Goal: Use online tool/utility: Utilize a website feature to perform a specific function

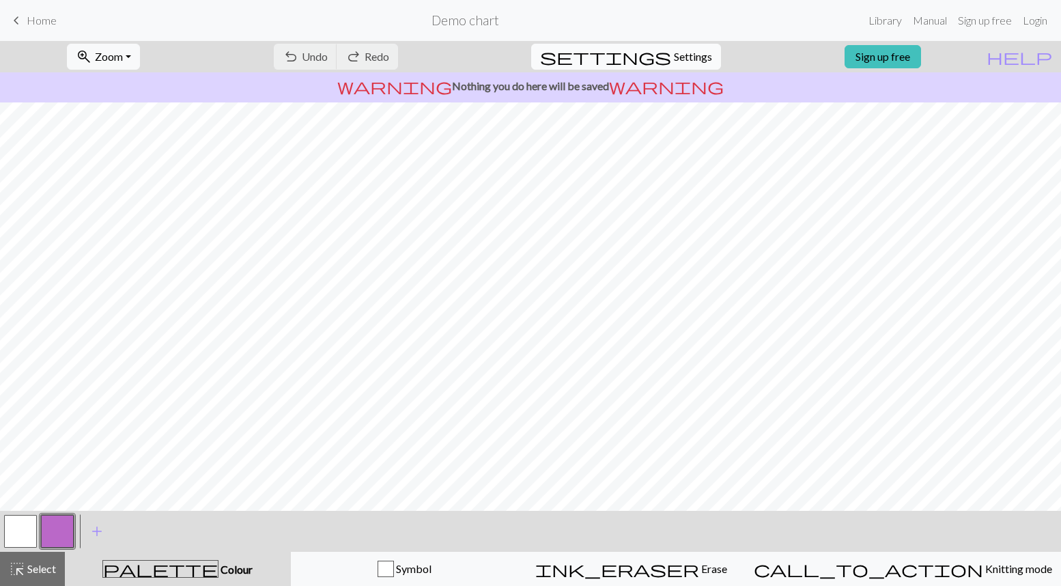
click at [654, 53] on span "settings" at bounding box center [605, 56] width 131 height 19
select select "aran"
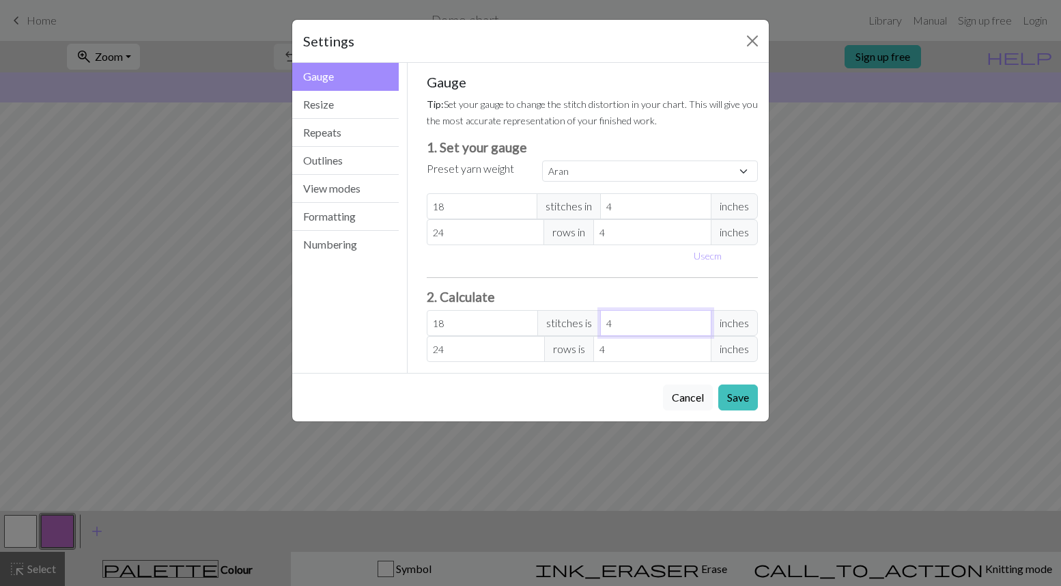
click at [616, 326] on input "4" at bounding box center [655, 323] width 111 height 26
type input "22.5"
type input "5"
click at [699, 320] on input "5" at bounding box center [655, 323] width 111 height 26
type input "27"
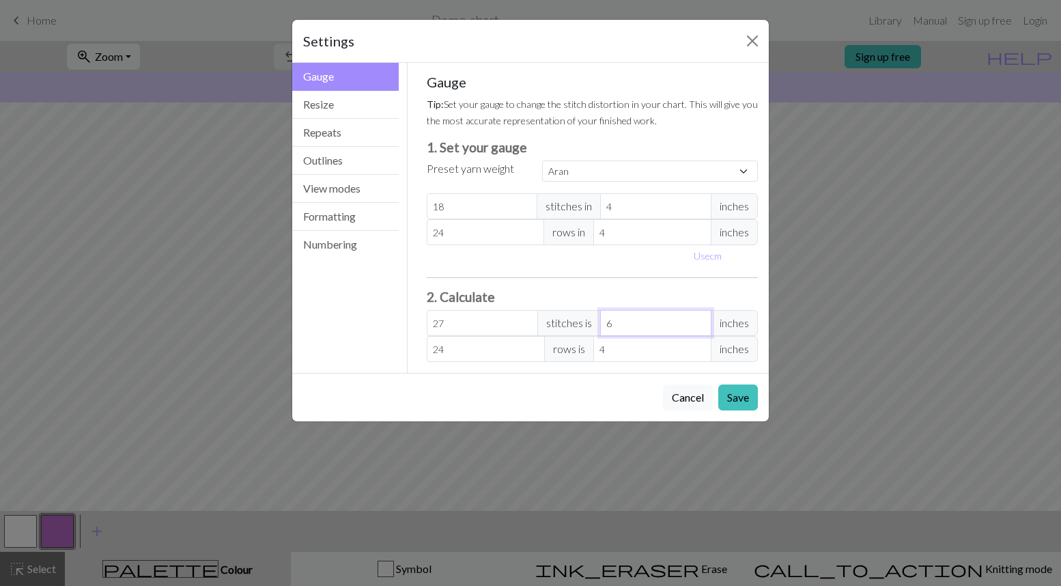
type input "6"
click at [700, 322] on input "6" at bounding box center [655, 323] width 111 height 26
type input "31.5"
type input "7"
click at [700, 322] on input "7" at bounding box center [655, 323] width 111 height 26
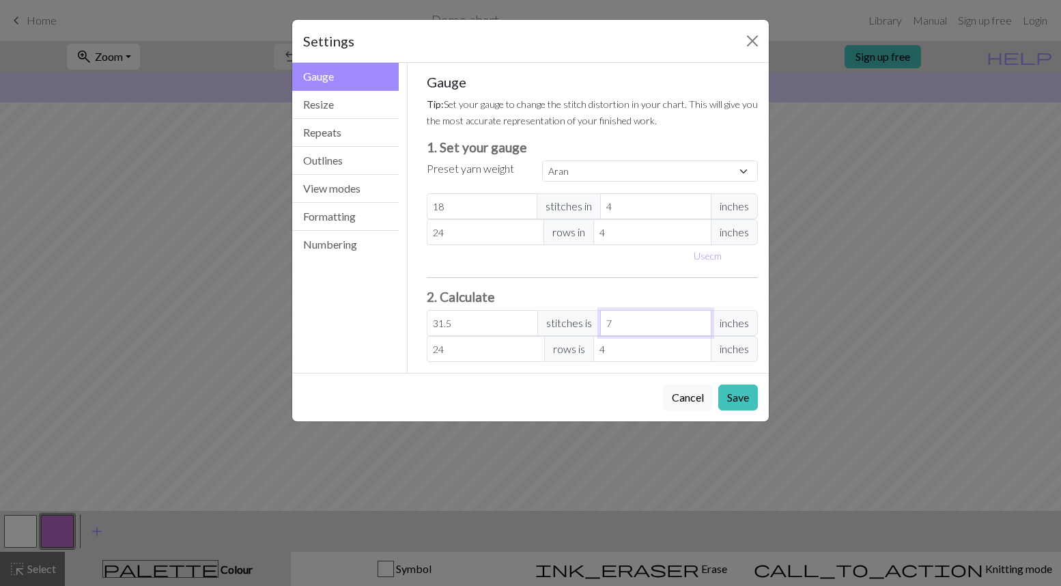
type input "36"
type input "8"
click at [700, 322] on input "8" at bounding box center [655, 323] width 111 height 26
type input "40.5"
type input "9"
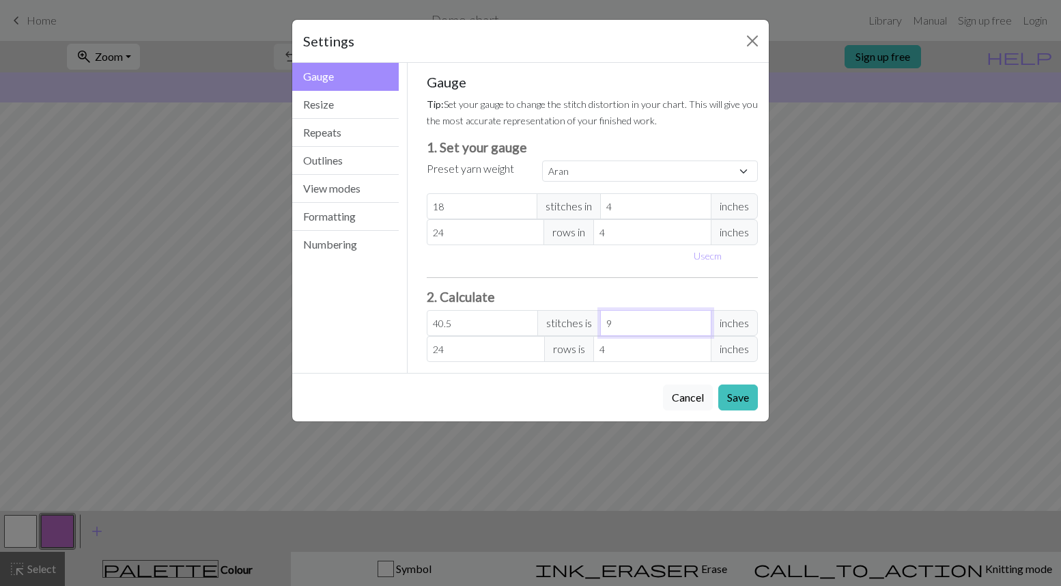
click at [700, 322] on input "9" at bounding box center [655, 323] width 111 height 26
type input "45"
type input "10"
click at [700, 322] on input "10" at bounding box center [655, 323] width 111 height 26
type input "49.5"
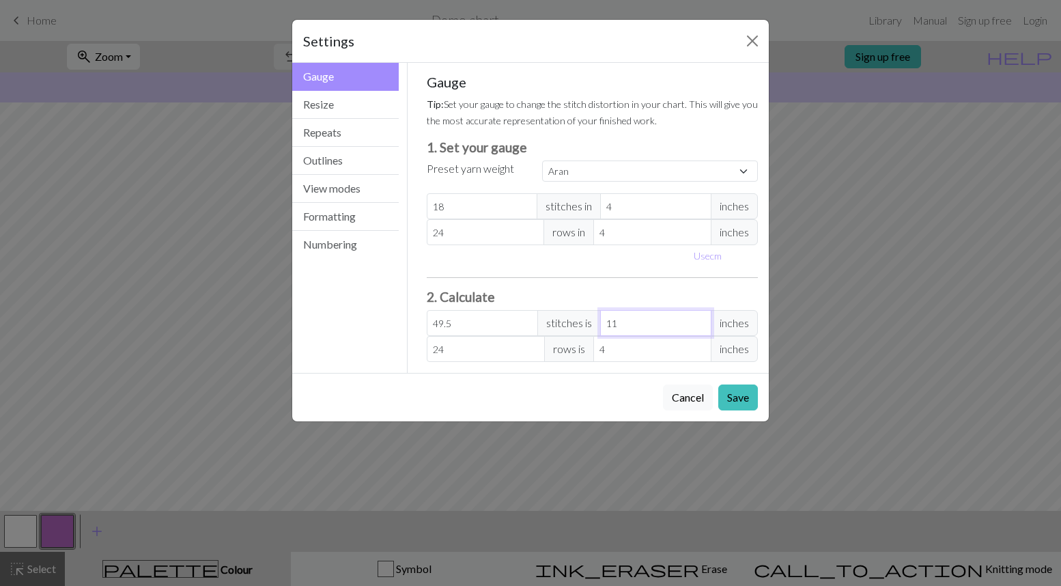
type input "11"
click at [700, 322] on input "11" at bounding box center [655, 323] width 111 height 26
type input "54"
type input "12"
click at [700, 322] on input "12" at bounding box center [655, 323] width 111 height 26
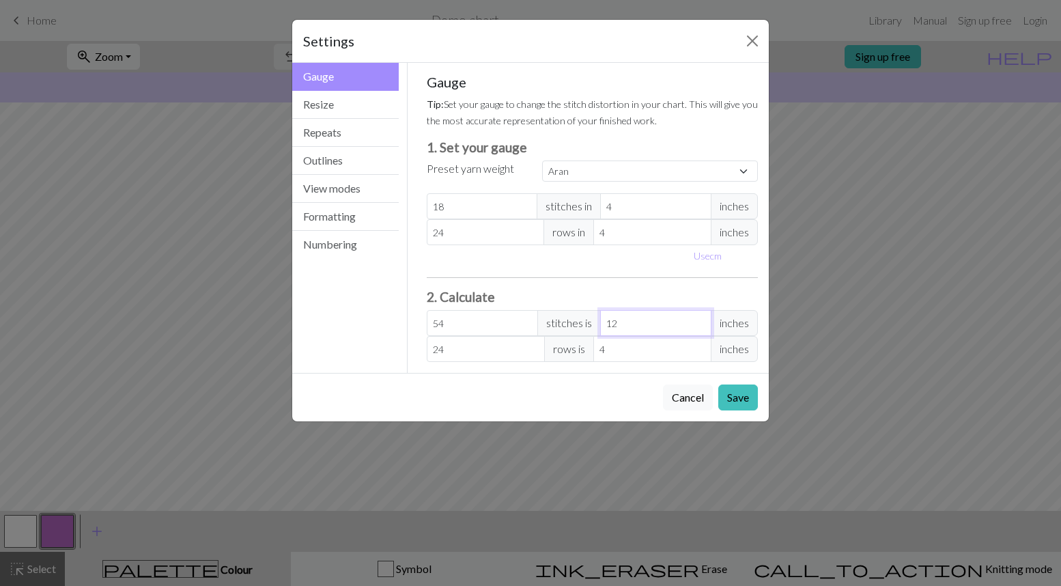
type input "58.5"
type input "13"
click at [701, 322] on input "13" at bounding box center [655, 323] width 111 height 26
type input "63"
type input "14"
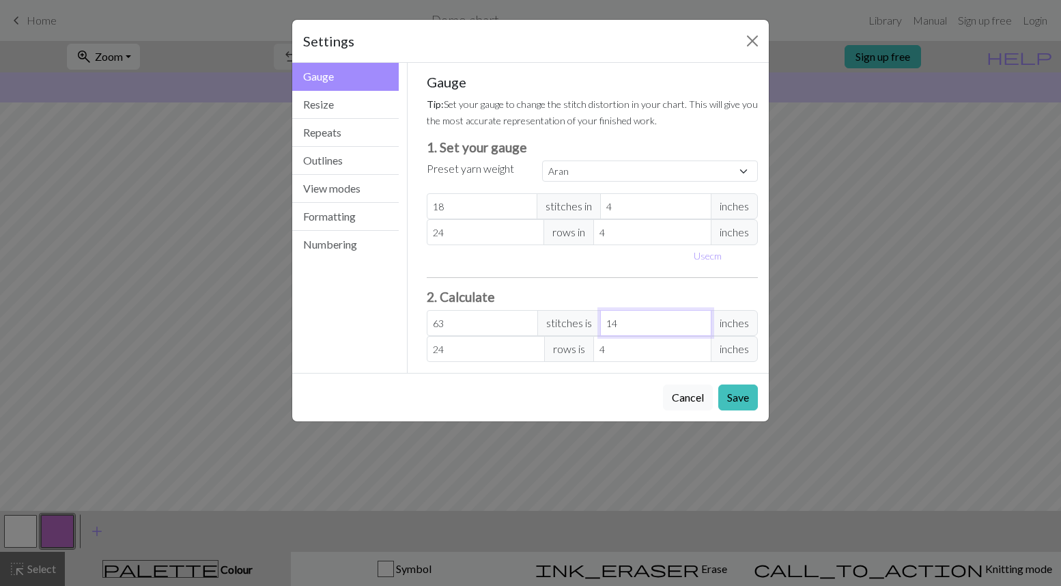
click at [701, 322] on input "14" at bounding box center [655, 323] width 111 height 26
type input "67.5"
type input "15"
click at [701, 322] on input "15" at bounding box center [655, 323] width 111 height 26
type input "72"
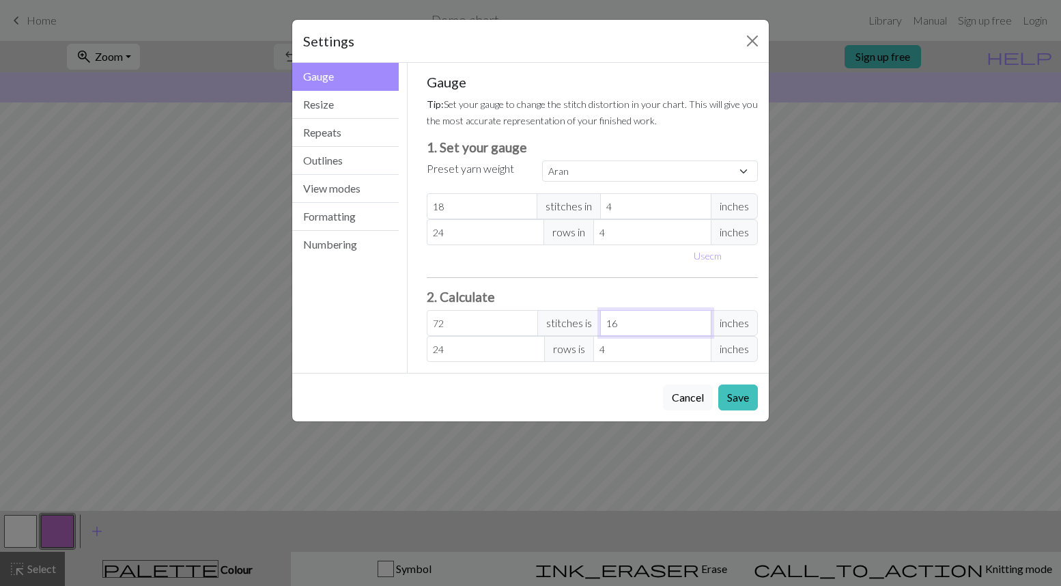
type input "16"
click at [701, 322] on input "16" at bounding box center [655, 323] width 111 height 26
type input "76.5"
type input "17"
click at [701, 322] on input "17" at bounding box center [655, 323] width 111 height 26
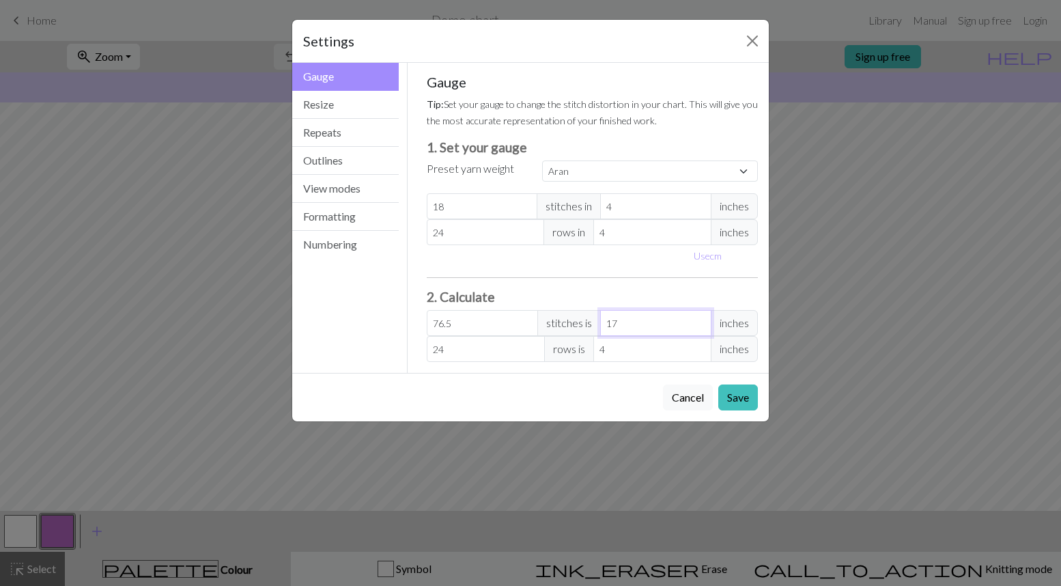
type input "81"
type input "18"
click at [701, 322] on input "18" at bounding box center [655, 323] width 111 height 26
type input "85.5"
type input "19"
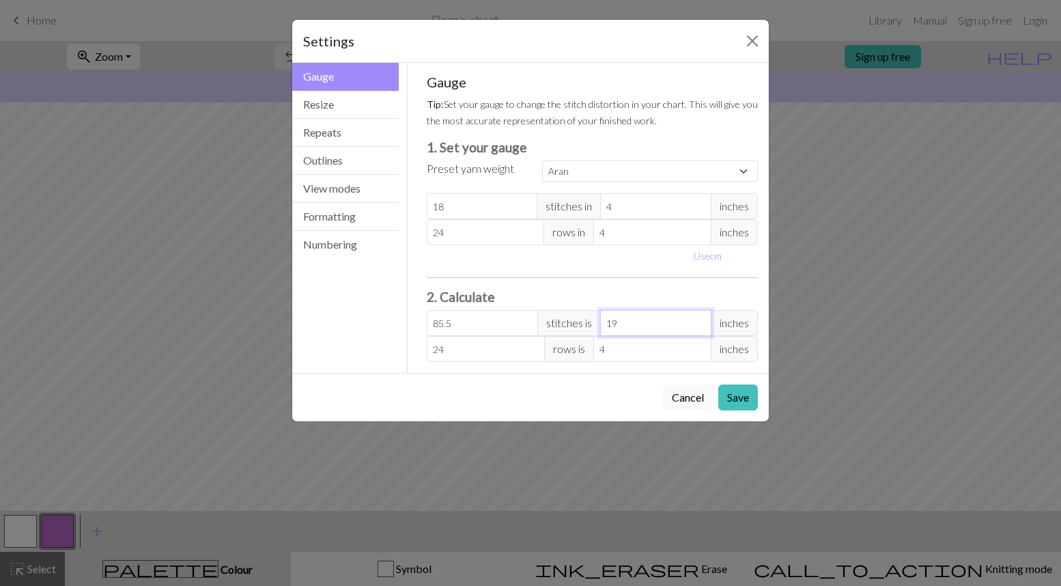
click at [701, 322] on input "19" at bounding box center [655, 323] width 111 height 26
type input "90"
type input "20"
click at [701, 322] on input "20" at bounding box center [655, 323] width 111 height 26
type input "94.5"
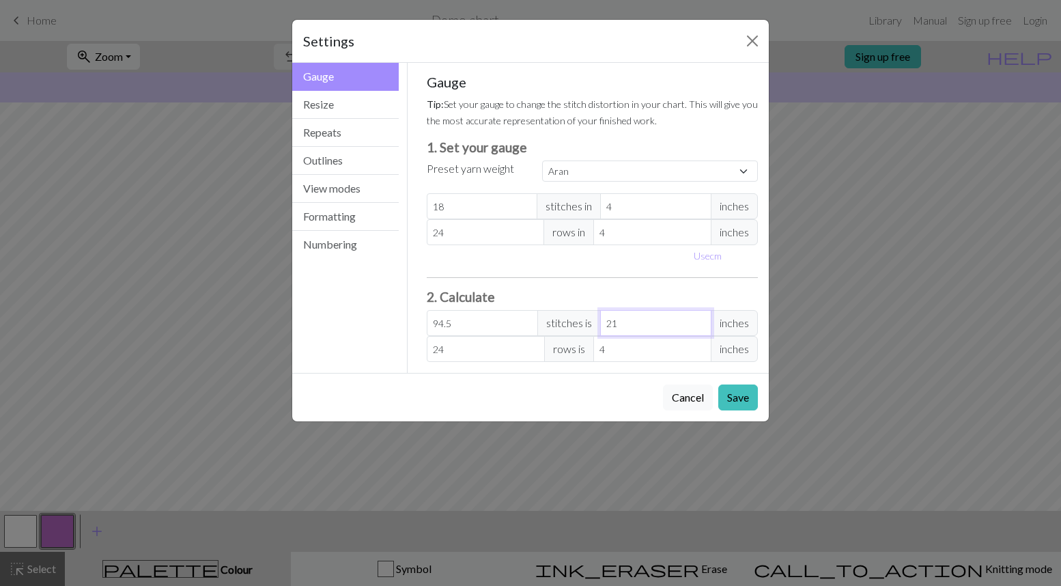
type input "21"
click at [701, 322] on input "21" at bounding box center [655, 323] width 111 height 26
type input "99"
type input "22"
click at [702, 322] on input "22" at bounding box center [655, 323] width 111 height 26
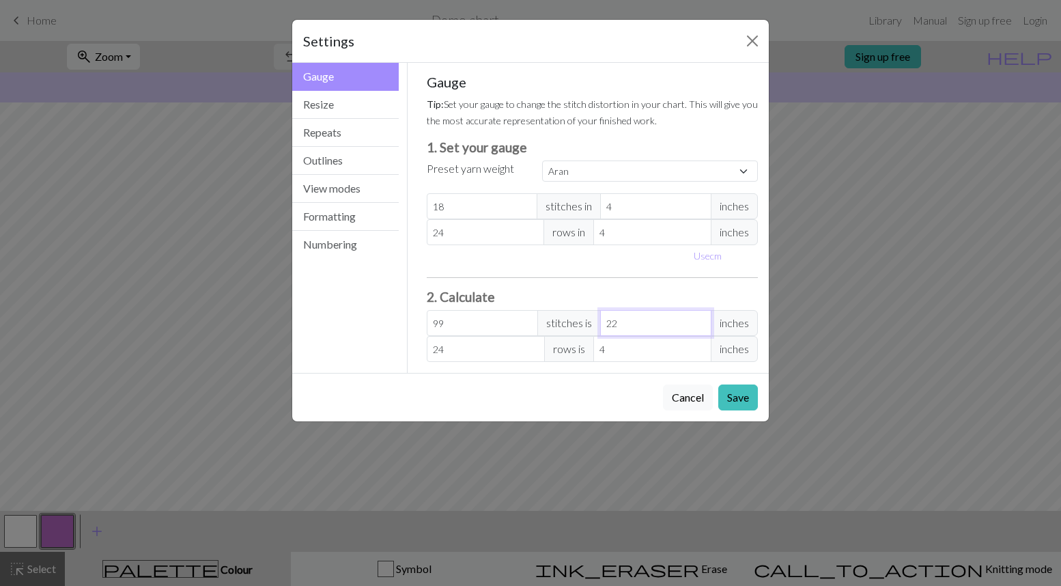
type input "103.5"
type input "23"
click at [702, 322] on input "23" at bounding box center [655, 323] width 111 height 26
type input "108"
type input "24"
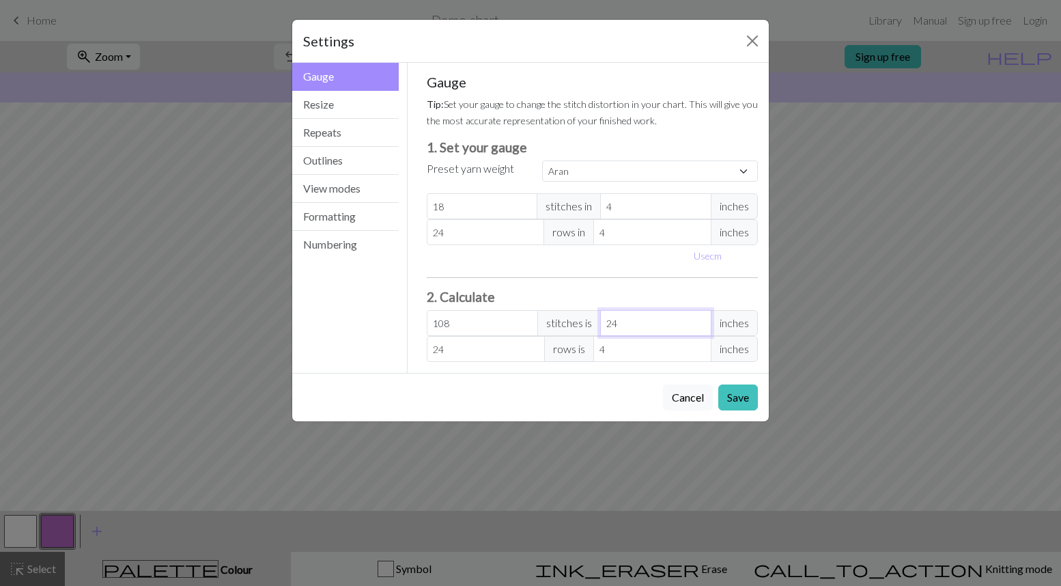
click at [702, 322] on input "24" at bounding box center [655, 323] width 111 height 26
type input "30"
type input "5"
click at [701, 344] on input "5" at bounding box center [653, 349] width 118 height 26
type input "36"
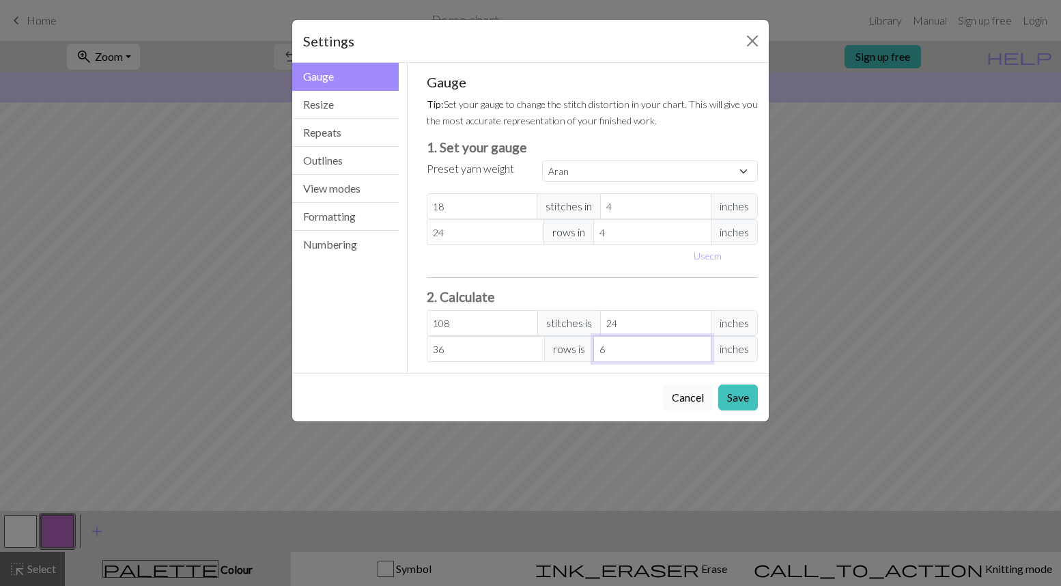
type input "6"
click at [701, 344] on input "6" at bounding box center [653, 349] width 118 height 26
type input "42"
type input "7"
click at [701, 344] on input "7" at bounding box center [653, 349] width 118 height 26
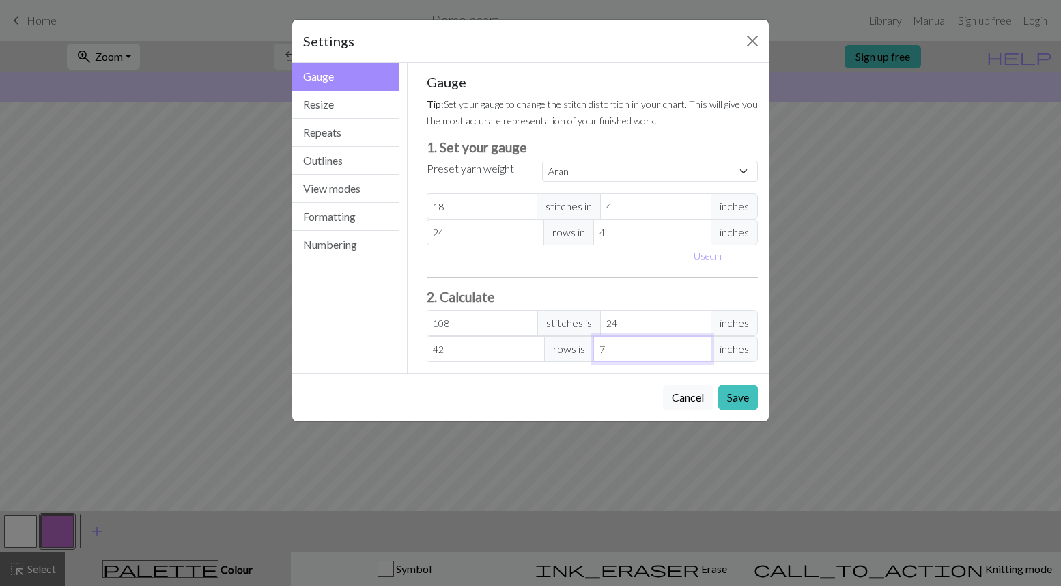
type input "48"
type input "8"
click at [701, 344] on input "8" at bounding box center [653, 349] width 118 height 26
type input "54"
type input "9"
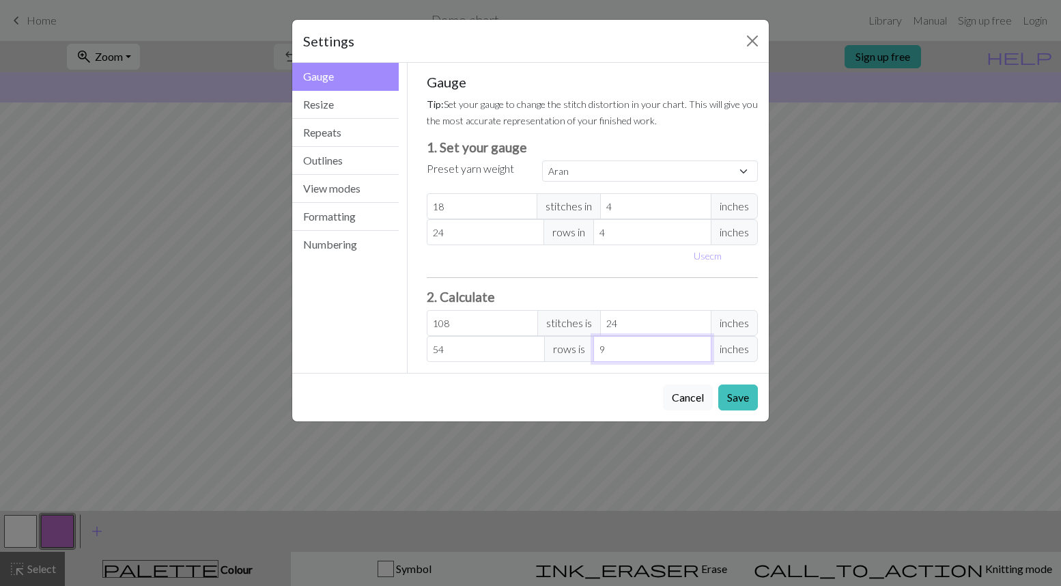
click at [701, 344] on input "9" at bounding box center [653, 349] width 118 height 26
type input "60"
type input "10"
click at [701, 344] on input "10" at bounding box center [653, 349] width 118 height 26
type input "54"
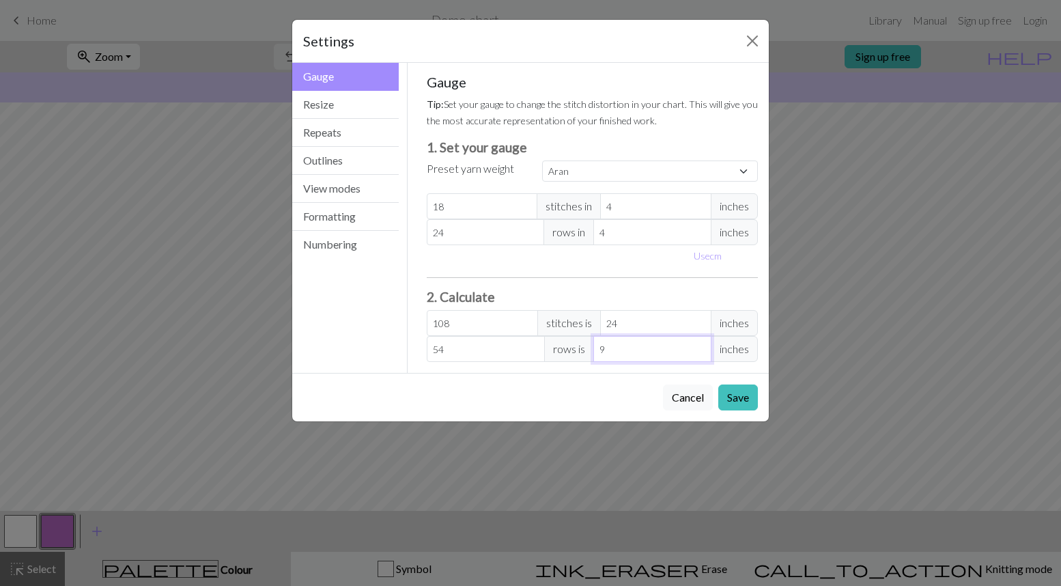
type input "9"
click at [701, 352] on input "9" at bounding box center [653, 349] width 118 height 26
type input "48"
type input "8"
click at [701, 352] on input "8" at bounding box center [653, 349] width 118 height 26
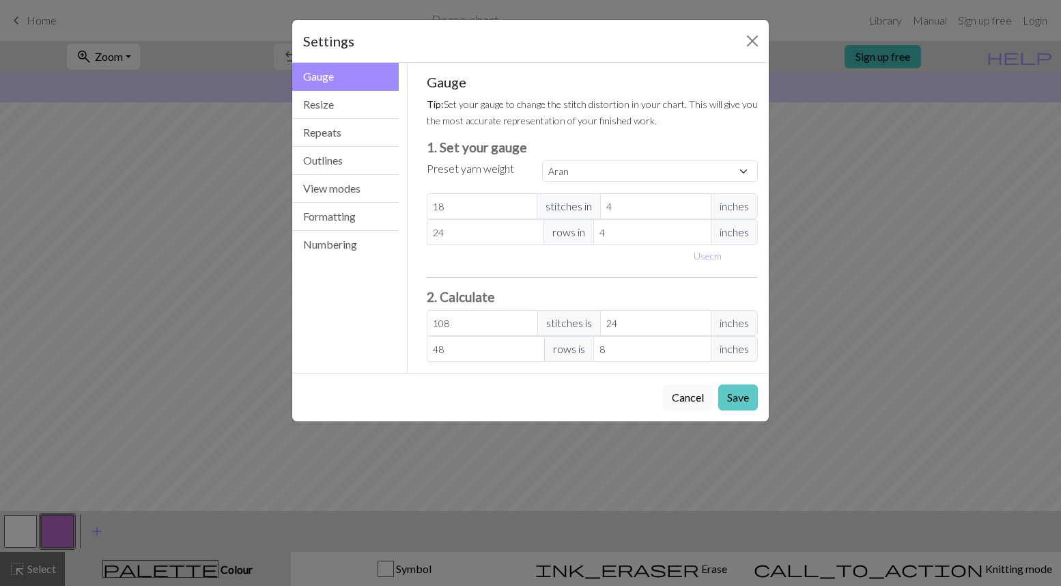
click at [737, 400] on button "Save" at bounding box center [739, 398] width 40 height 26
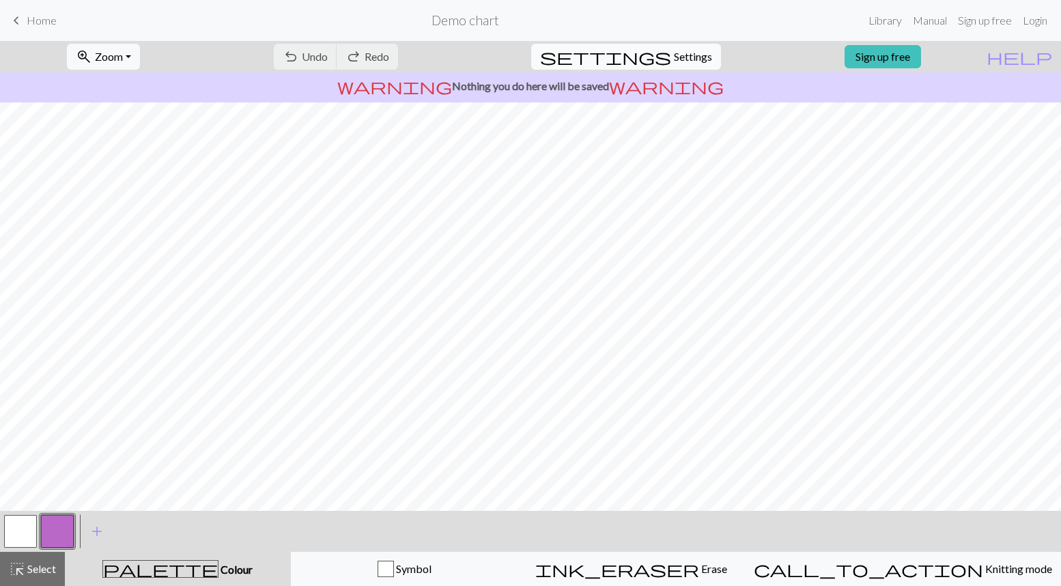
click at [656, 49] on span "settings" at bounding box center [605, 56] width 131 height 19
select select "aran"
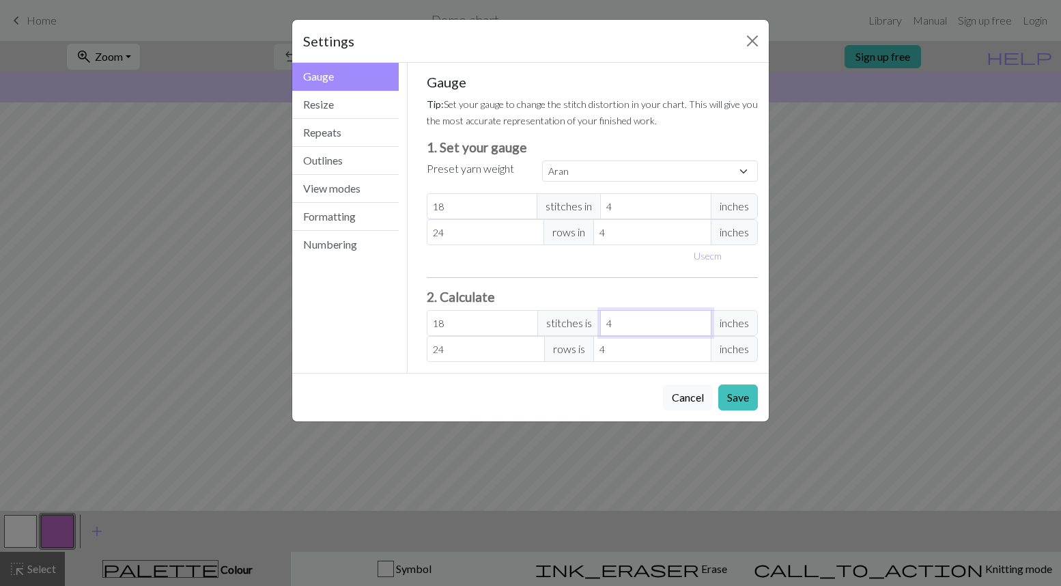
drag, startPoint x: 619, startPoint y: 320, endPoint x: 590, endPoint y: 320, distance: 28.7
click at [590, 320] on div "18 stitches is 4 inches" at bounding box center [593, 323] width 332 height 26
type input "9"
type input "2"
type input "108"
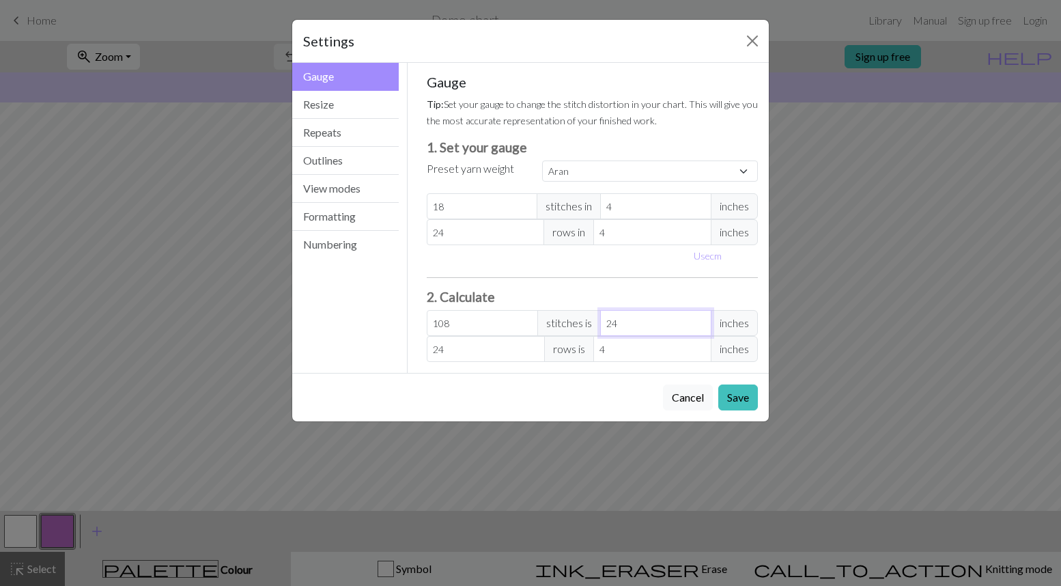
type input "24"
drag, startPoint x: 620, startPoint y: 346, endPoint x: 593, endPoint y: 348, distance: 26.7
click at [594, 348] on input "4" at bounding box center [653, 349] width 118 height 26
type input "48"
type input "8"
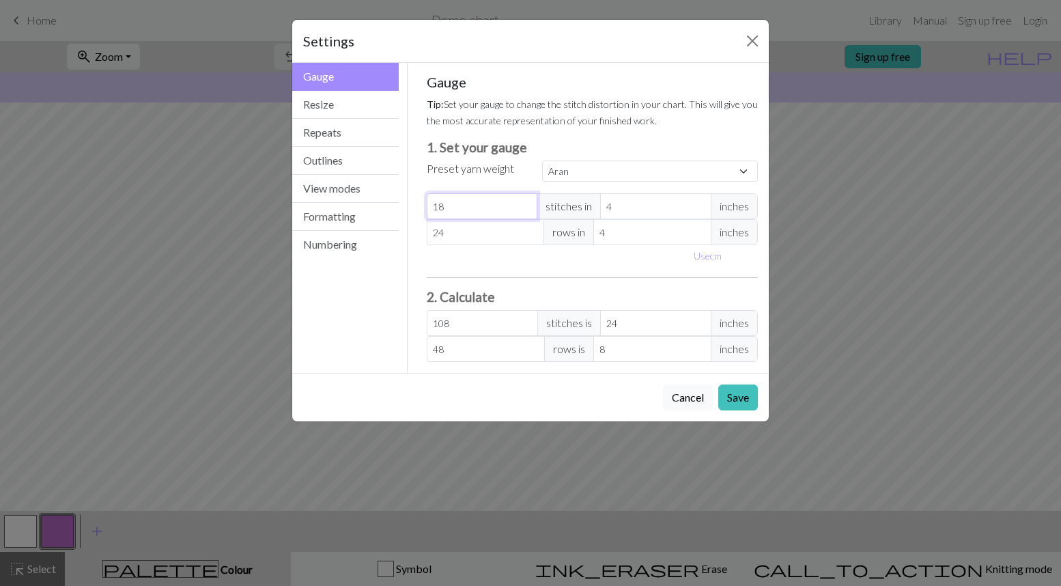
drag, startPoint x: 468, startPoint y: 207, endPoint x: 439, endPoint y: 207, distance: 28.7
click at [439, 207] on input "18" at bounding box center [482, 206] width 111 height 26
select select "custom"
type input "10"
type input "60"
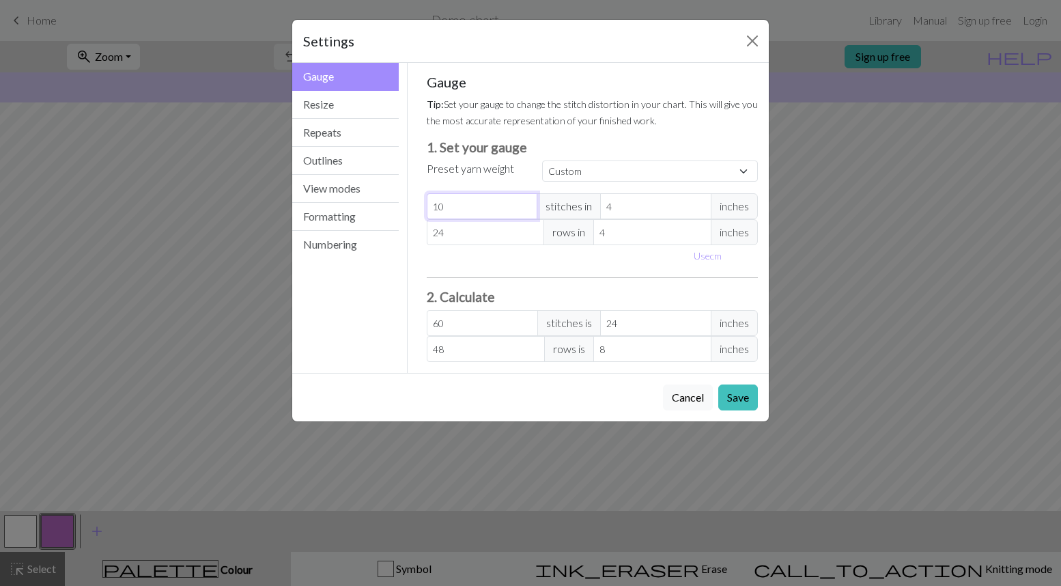
type input "108"
type input "648"
type input "108"
drag, startPoint x: 449, startPoint y: 232, endPoint x: 429, endPoint y: 234, distance: 20.6
click at [429, 234] on input "24" at bounding box center [486, 232] width 118 height 26
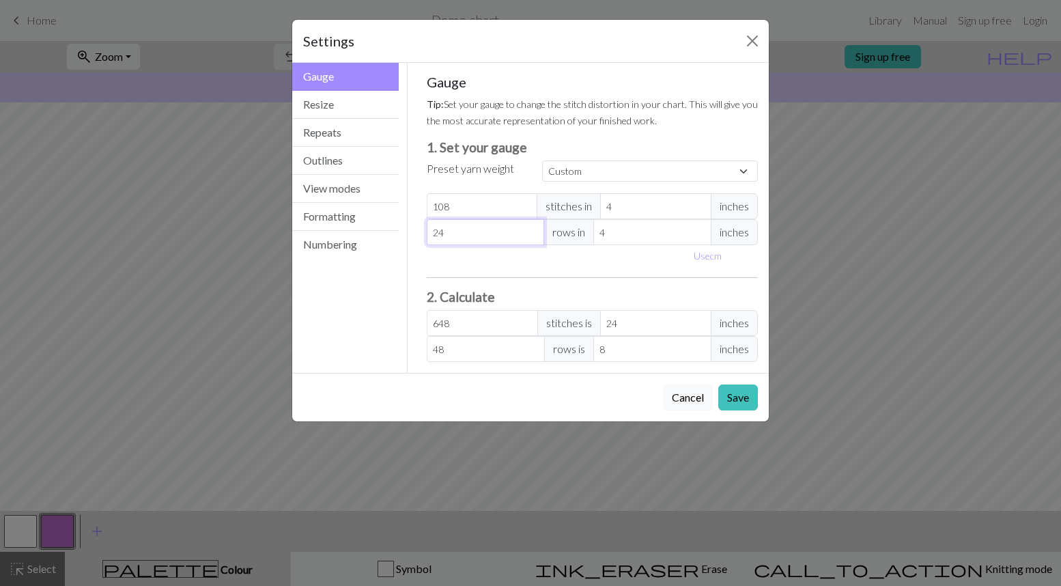
type input "4"
type input "8"
type input "48"
type input "96"
type input "48"
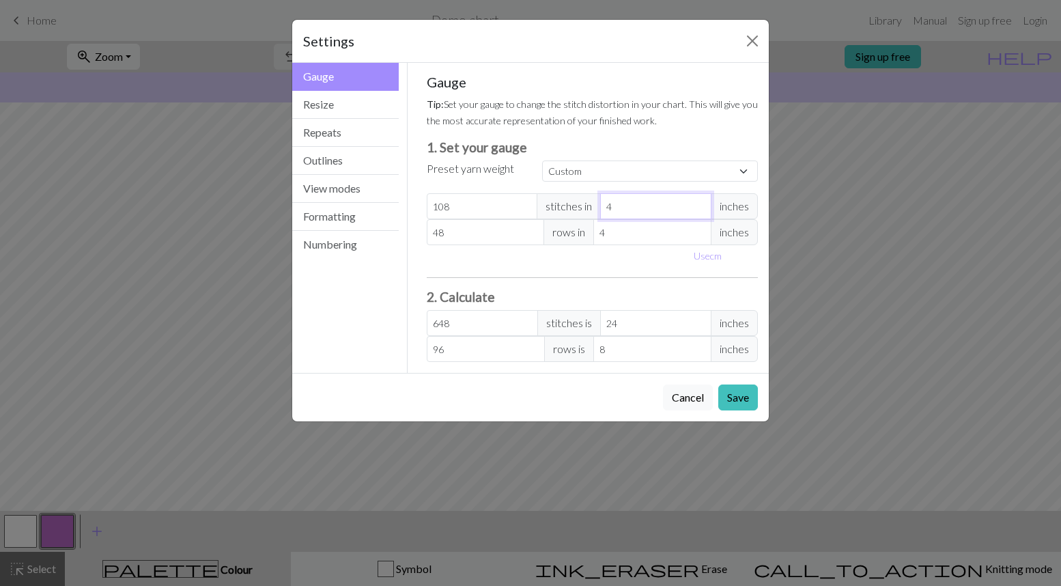
drag, startPoint x: 661, startPoint y: 210, endPoint x: 596, endPoint y: 210, distance: 64.9
click at [596, 210] on div "108 stitches in 4 inches" at bounding box center [593, 206] width 332 height 26
type input "2"
type input "1296"
type input "24"
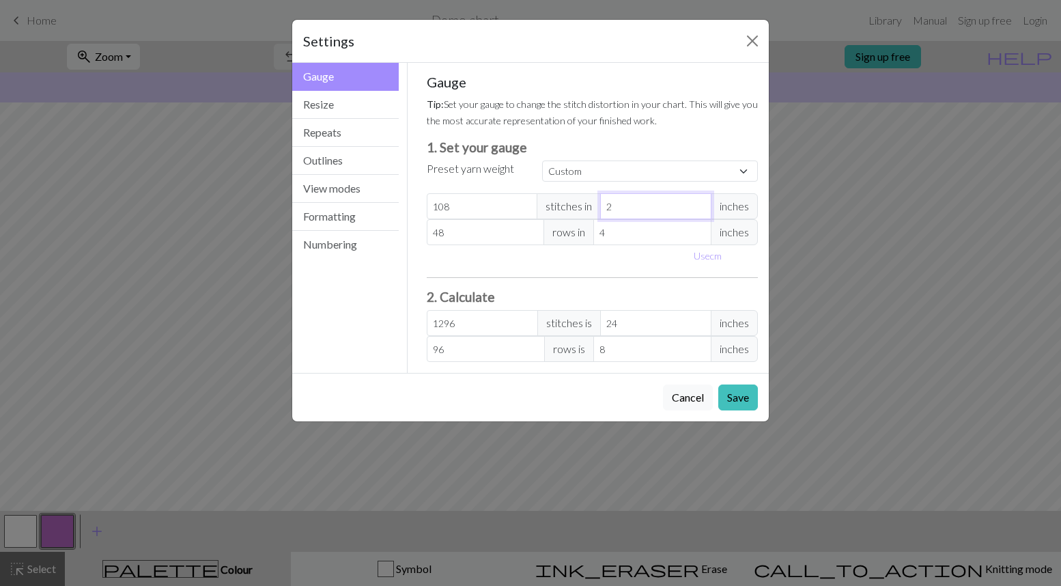
type input "108"
type input "24"
drag, startPoint x: 613, startPoint y: 233, endPoint x: 586, endPoint y: 235, distance: 26.7
click at [586, 235] on div "48 rows in 4 inches" at bounding box center [593, 232] width 332 height 26
type input "8"
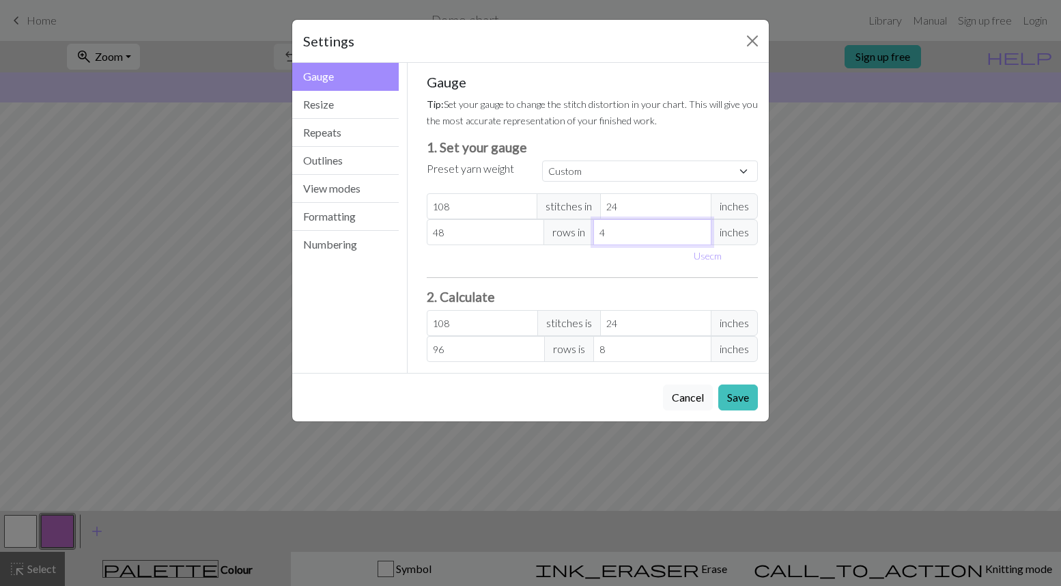
type input "48"
type input "8"
click at [589, 255] on div "Use cm" at bounding box center [593, 255] width 348 height 21
click at [345, 105] on button "Resize" at bounding box center [345, 105] width 107 height 28
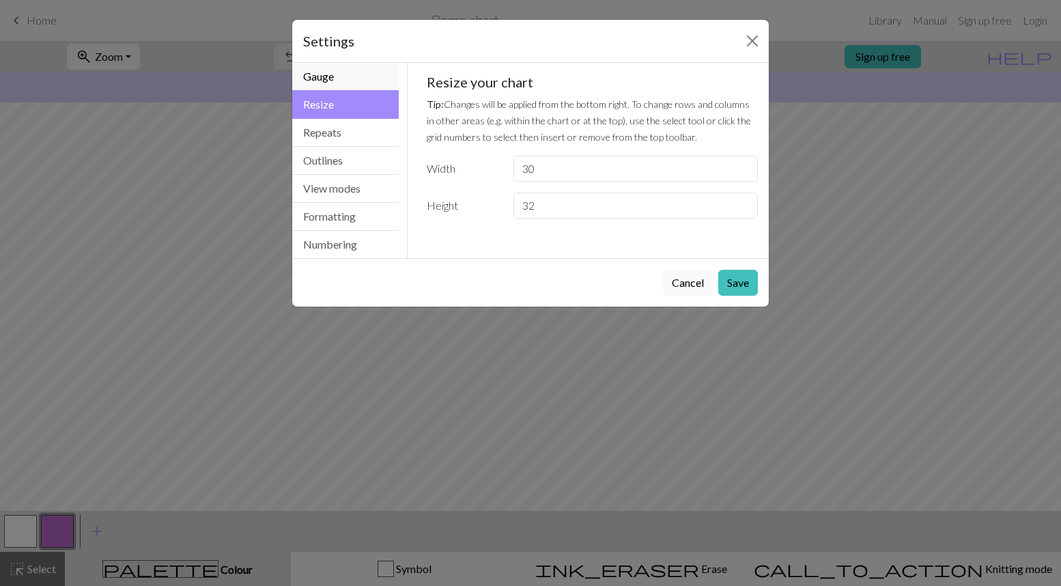
click at [341, 79] on button "Gauge" at bounding box center [345, 77] width 107 height 28
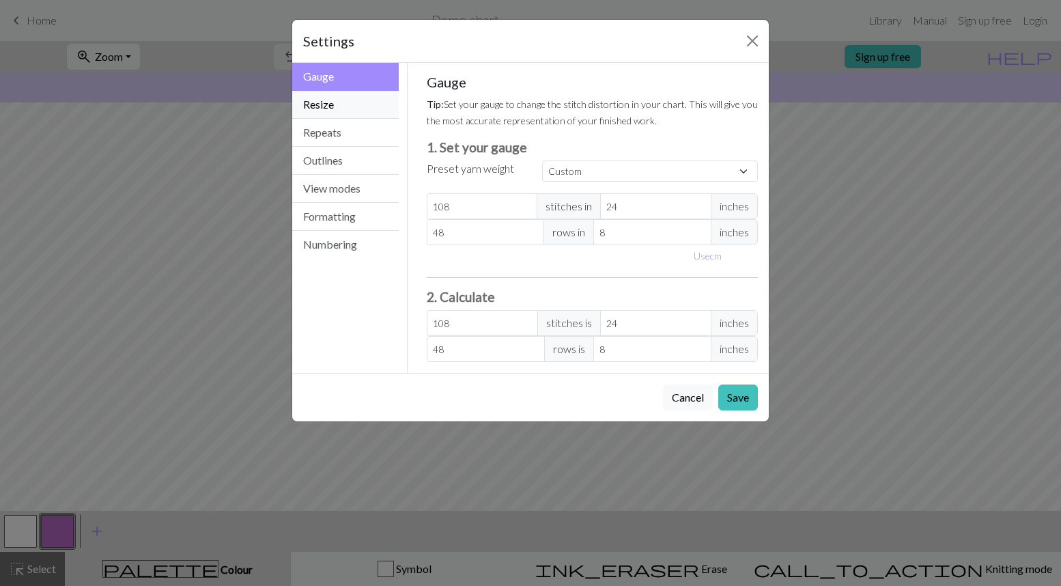
click at [334, 102] on button "Resize" at bounding box center [345, 105] width 107 height 28
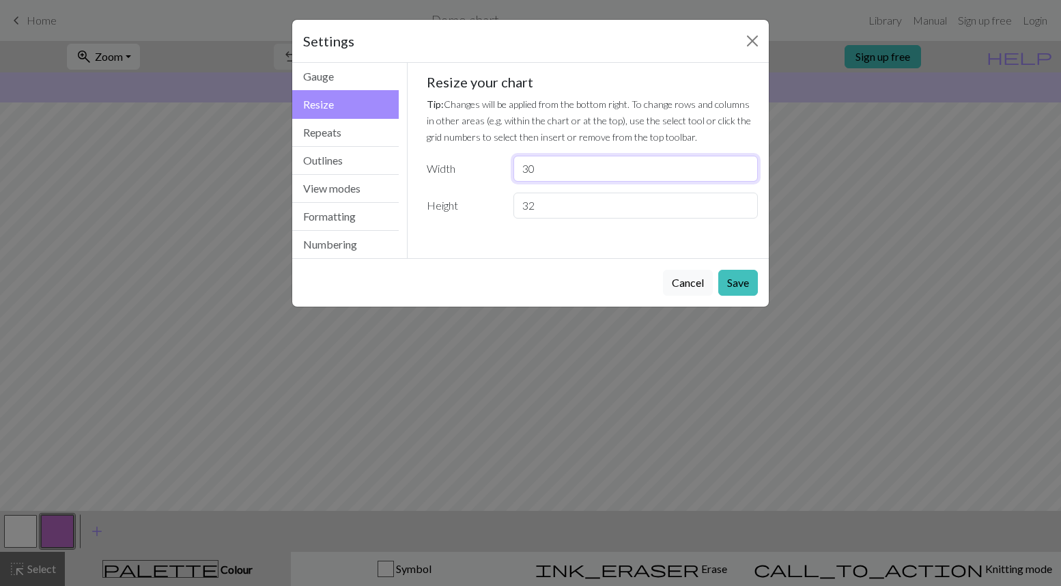
drag, startPoint x: 543, startPoint y: 168, endPoint x: 501, endPoint y: 174, distance: 42.1
click at [501, 174] on div "Width 30" at bounding box center [593, 169] width 348 height 26
type input "108"
drag, startPoint x: 543, startPoint y: 199, endPoint x: 518, endPoint y: 212, distance: 28.7
click at [518, 212] on input "32" at bounding box center [636, 206] width 245 height 26
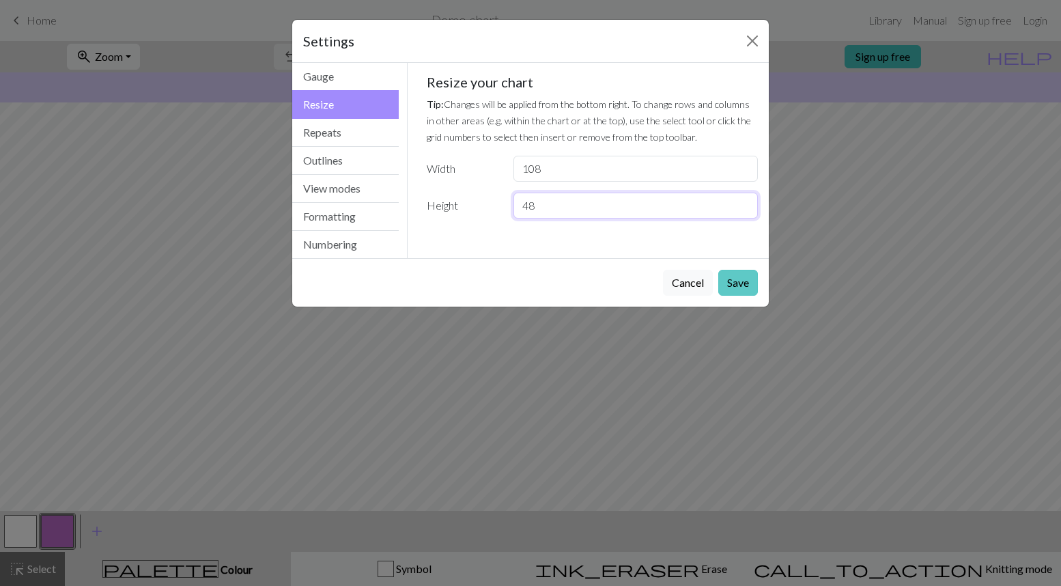
type input "48"
click at [738, 280] on button "Save" at bounding box center [739, 283] width 40 height 26
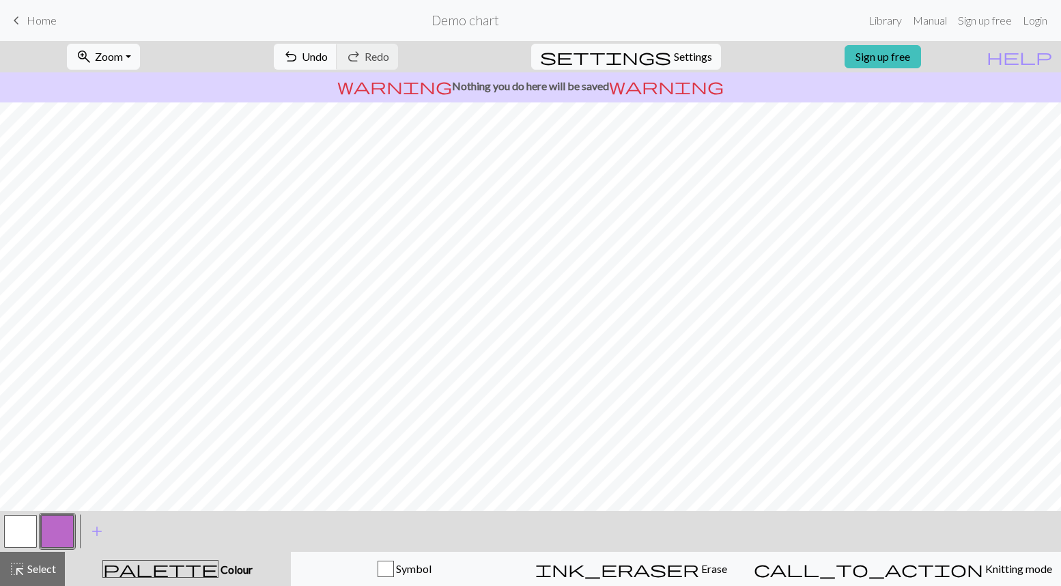
click at [40, 536] on div at bounding box center [57, 531] width 37 height 37
click at [29, 532] on button "button" at bounding box center [20, 531] width 33 height 33
click at [140, 52] on button "zoom_in Zoom Zoom" at bounding box center [103, 57] width 73 height 26
click at [126, 163] on button "50%" at bounding box center [122, 164] width 108 height 22
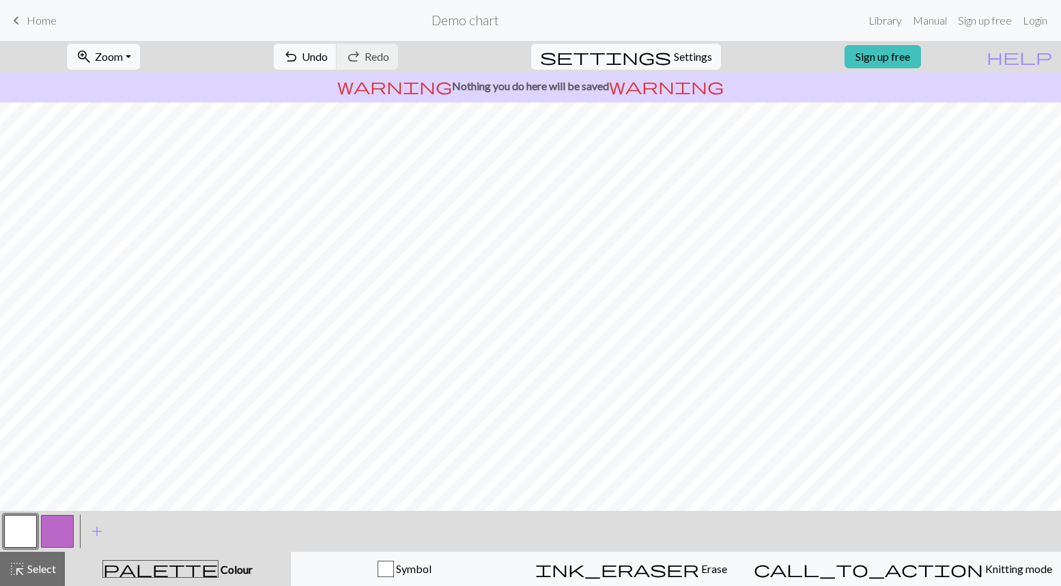
scroll to position [0, 0]
click at [57, 531] on button "button" at bounding box center [57, 531] width 33 height 33
click at [96, 532] on span "add" at bounding box center [97, 531] width 16 height 19
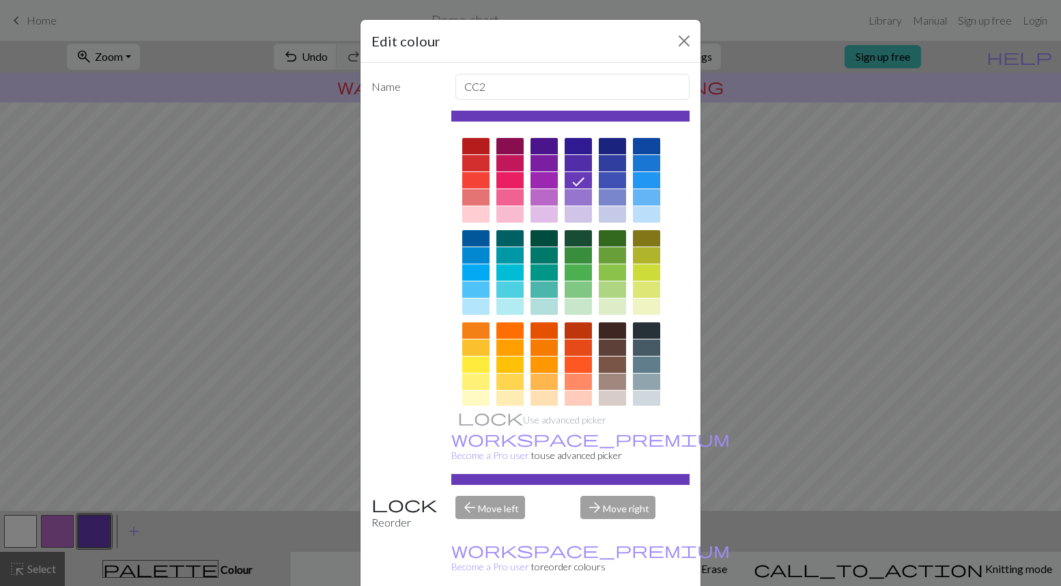
click at [646, 197] on div at bounding box center [646, 197] width 27 height 16
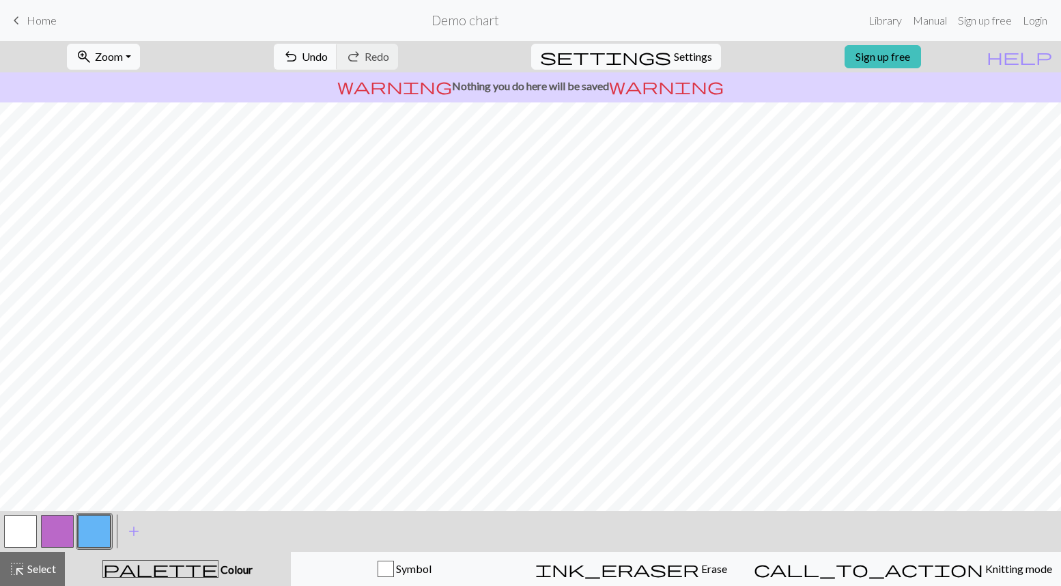
click at [29, 532] on button "button" at bounding box center [20, 531] width 33 height 33
click at [106, 525] on button "button" at bounding box center [94, 531] width 33 height 33
click at [137, 523] on span "add" at bounding box center [134, 531] width 16 height 19
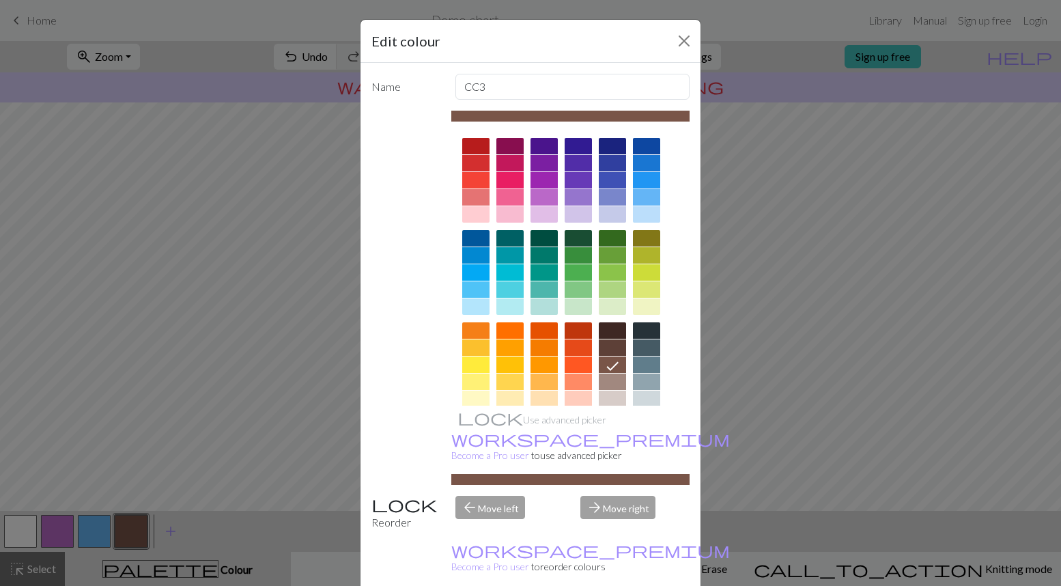
click at [645, 161] on div at bounding box center [646, 163] width 27 height 16
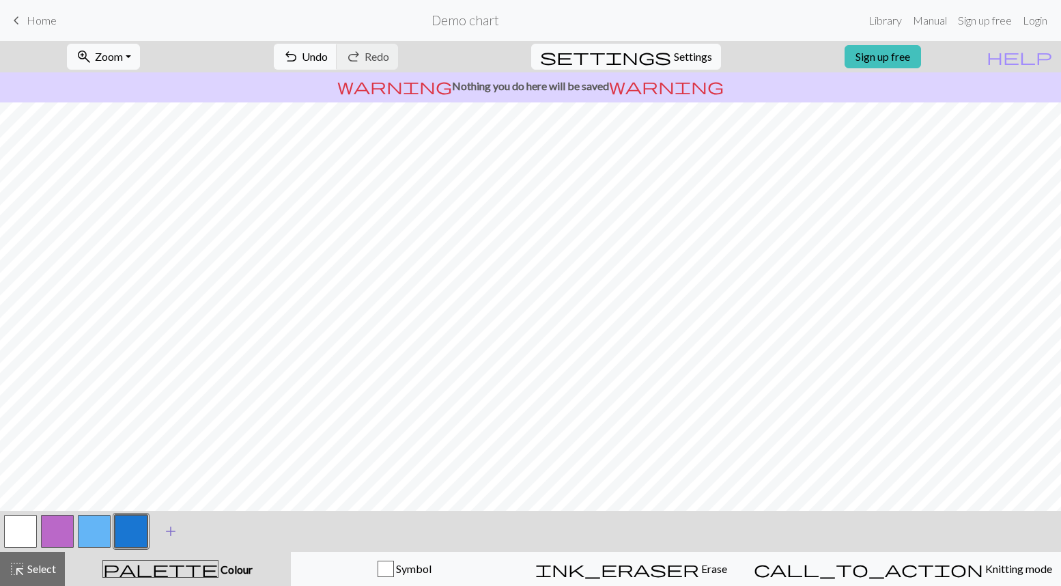
click at [178, 529] on span "add" at bounding box center [171, 531] width 16 height 19
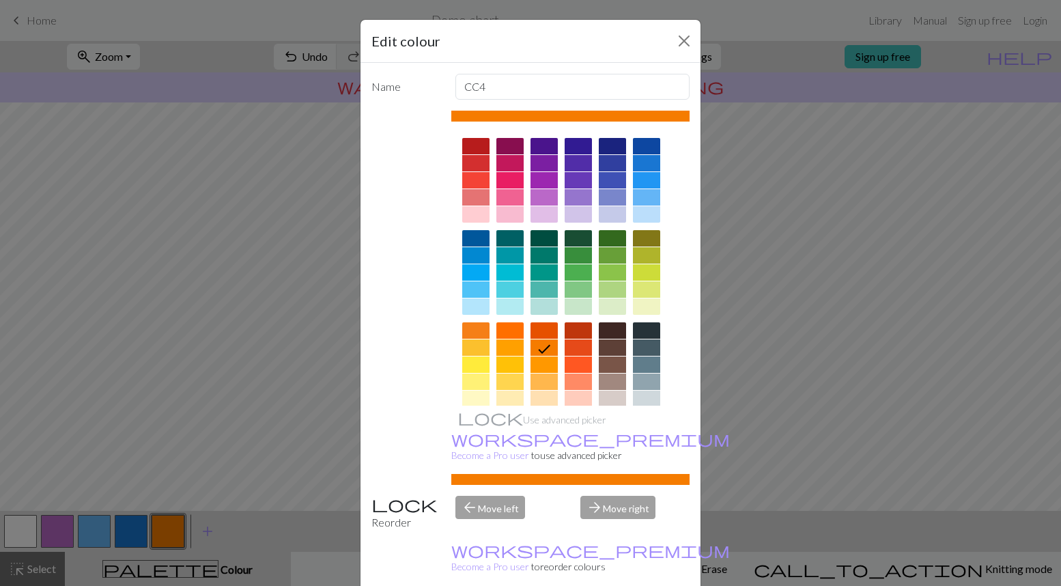
click at [573, 236] on div at bounding box center [578, 238] width 27 height 16
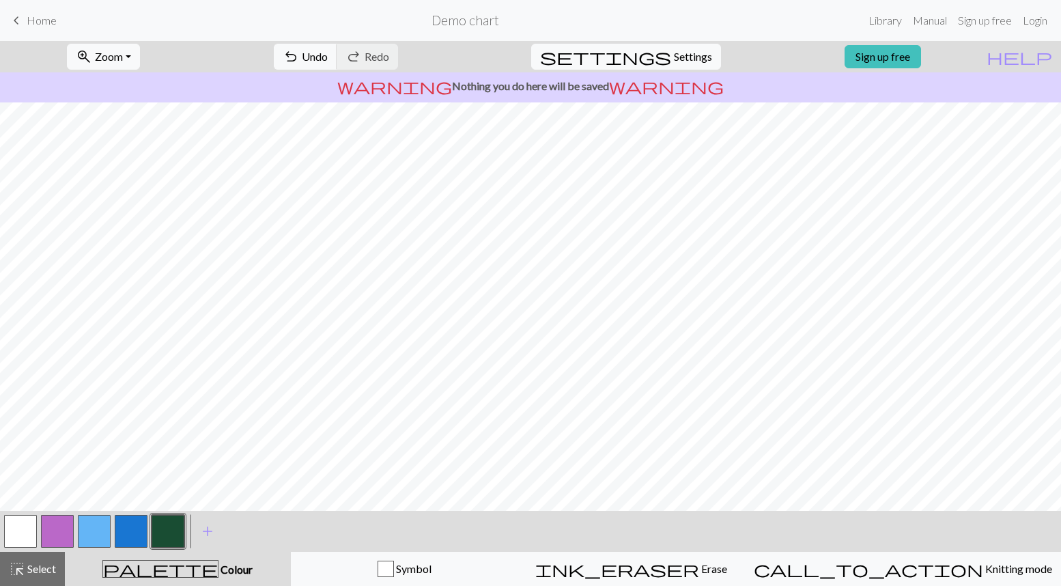
click at [136, 520] on button "button" at bounding box center [131, 531] width 33 height 33
click at [94, 535] on button "button" at bounding box center [94, 531] width 33 height 33
click at [170, 536] on button "button" at bounding box center [168, 531] width 33 height 33
click at [94, 529] on button "button" at bounding box center [94, 531] width 33 height 33
click at [24, 532] on button "button" at bounding box center [20, 531] width 33 height 33
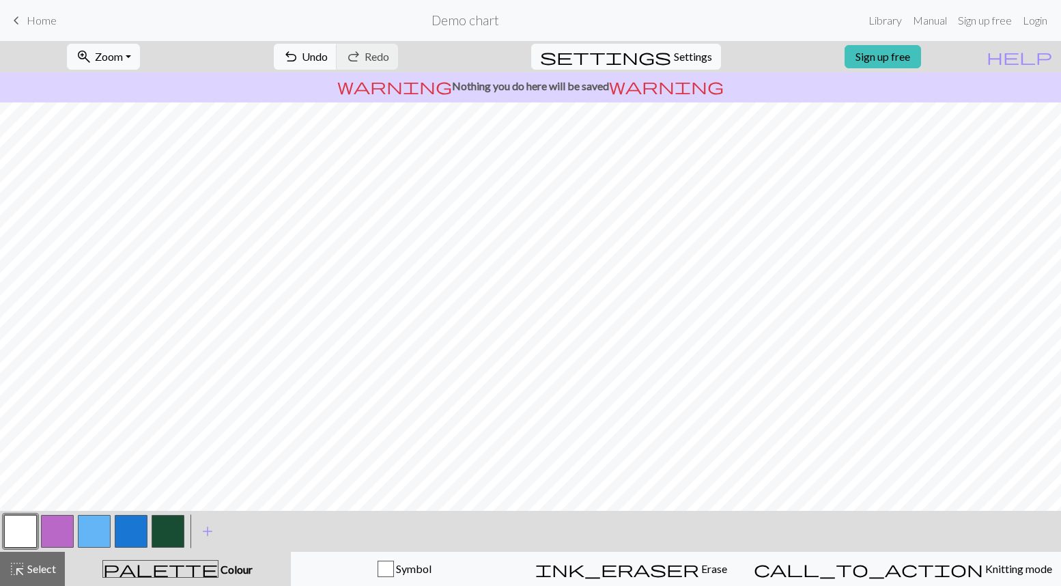
click at [100, 535] on button "button" at bounding box center [94, 531] width 33 height 33
click at [135, 536] on button "button" at bounding box center [131, 531] width 33 height 33
click at [95, 531] on button "button" at bounding box center [94, 531] width 33 height 33
click at [128, 533] on button "button" at bounding box center [131, 531] width 33 height 33
click at [97, 536] on button "button" at bounding box center [94, 531] width 33 height 33
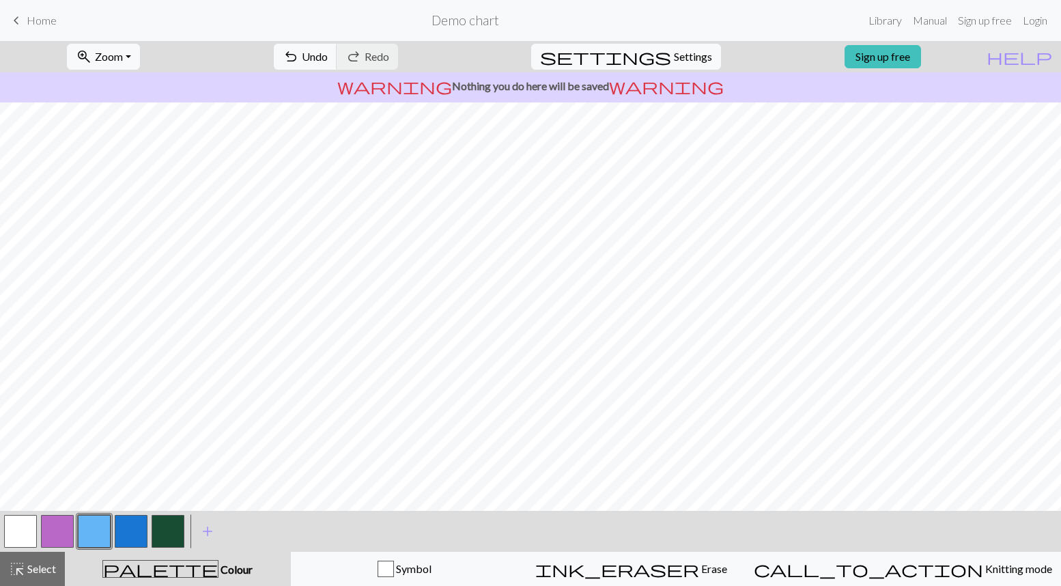
click at [135, 528] on button "button" at bounding box center [131, 531] width 33 height 33
click at [88, 546] on button "button" at bounding box center [94, 531] width 33 height 33
click at [212, 538] on span "add" at bounding box center [207, 531] width 16 height 19
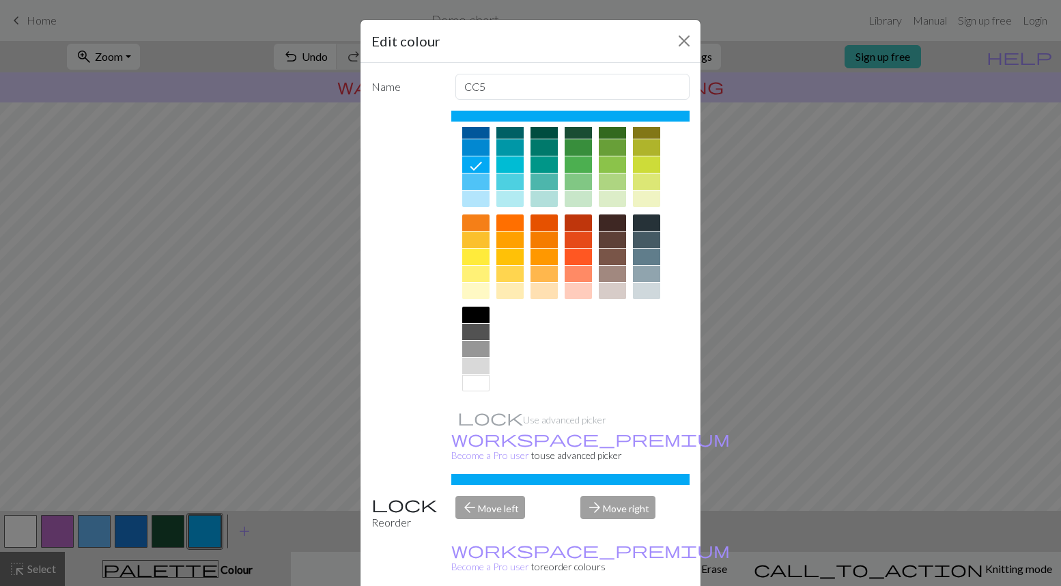
scroll to position [109, 0]
click at [514, 293] on div at bounding box center [510, 289] width 27 height 16
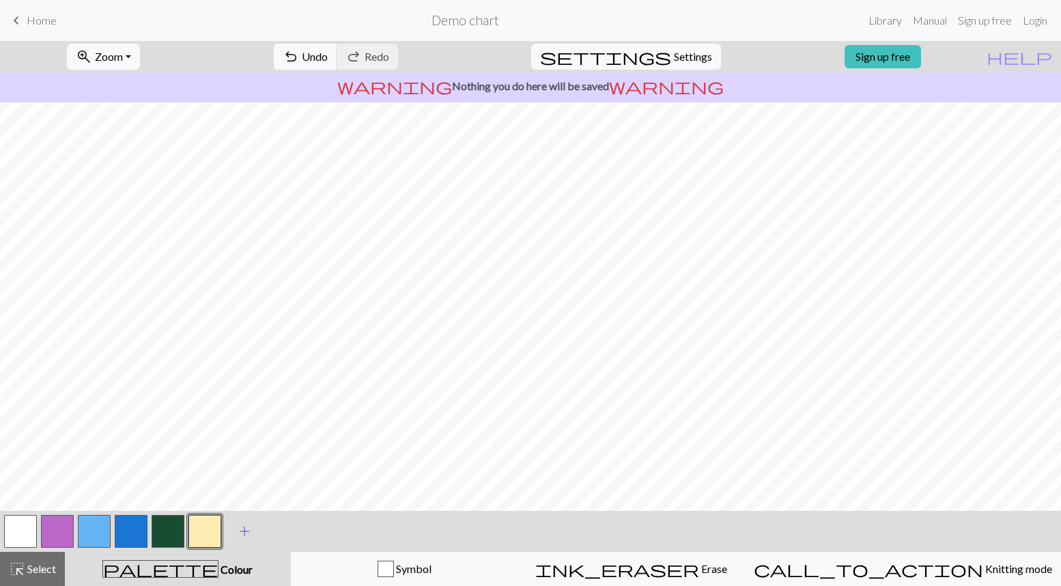
click at [245, 533] on span "add" at bounding box center [244, 531] width 16 height 19
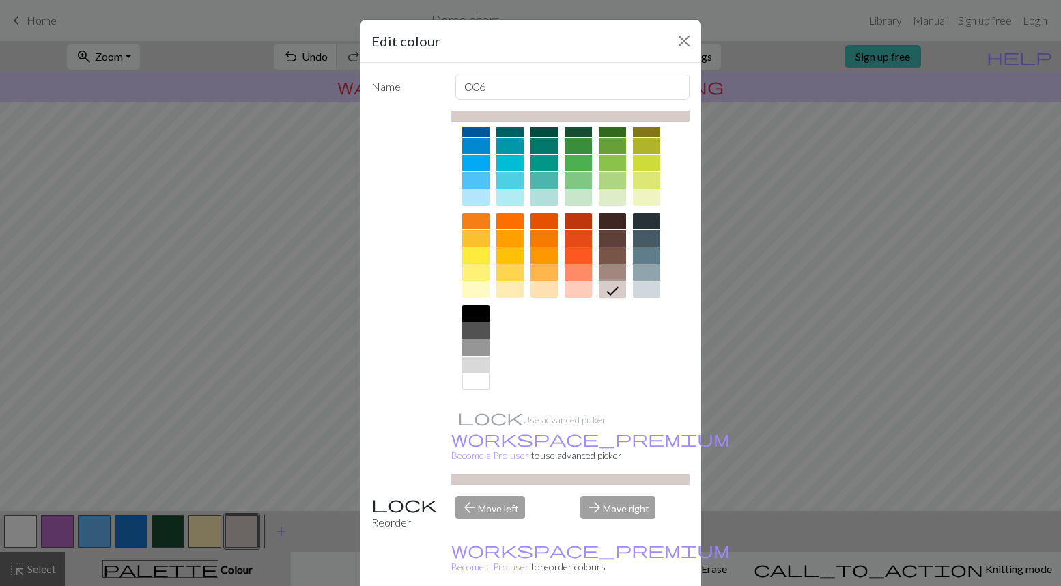
click at [611, 290] on icon at bounding box center [612, 291] width 16 height 16
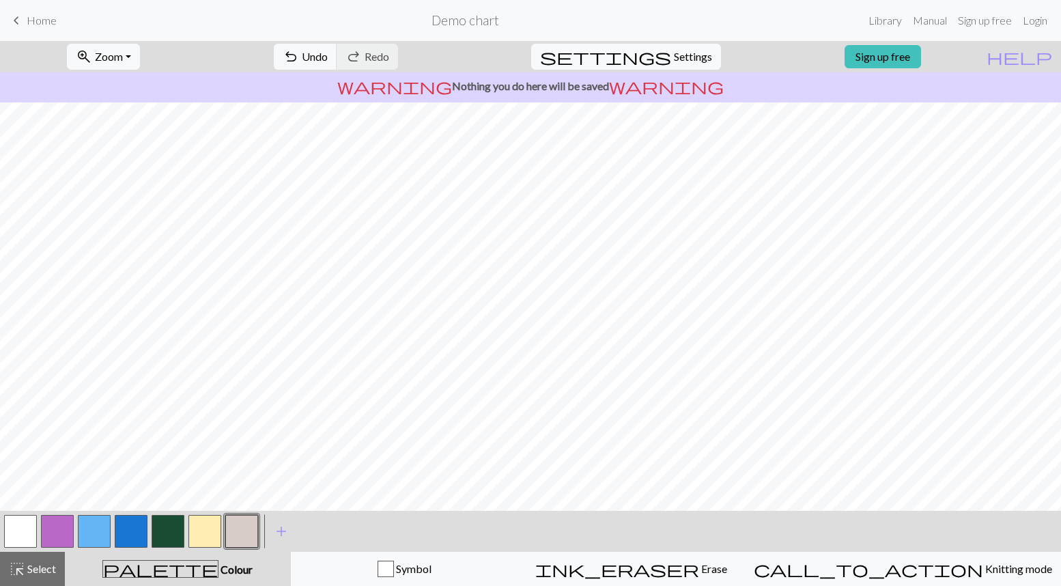
click at [168, 533] on button "button" at bounding box center [168, 531] width 33 height 33
click at [89, 527] on button "button" at bounding box center [94, 531] width 33 height 33
click at [165, 523] on button "button" at bounding box center [168, 531] width 33 height 33
click at [92, 528] on button "button" at bounding box center [94, 531] width 33 height 33
click at [169, 533] on button "button" at bounding box center [168, 531] width 33 height 33
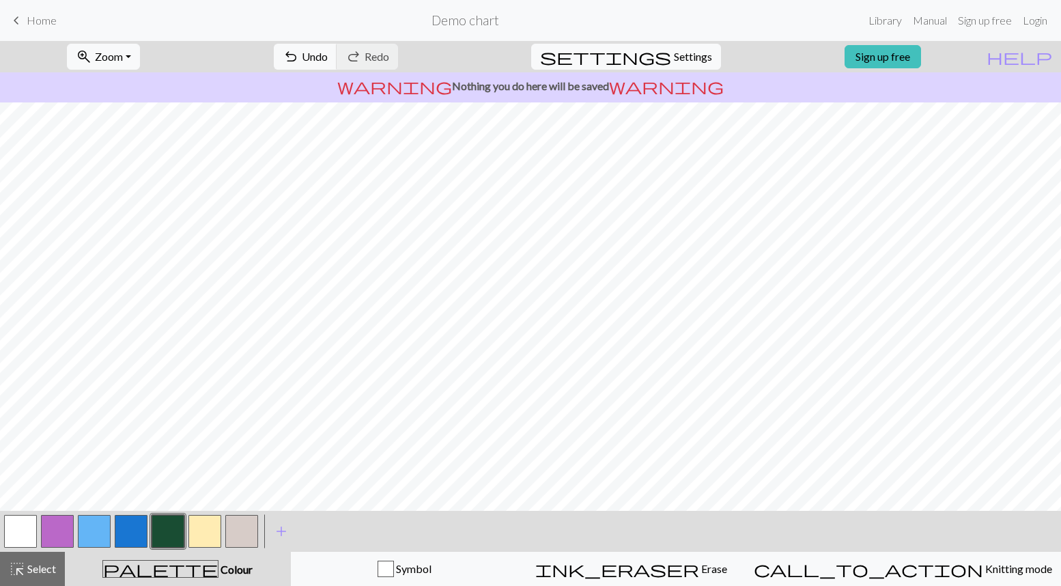
click at [94, 533] on button "button" at bounding box center [94, 531] width 33 height 33
click at [174, 531] on button "button" at bounding box center [168, 531] width 33 height 33
click at [101, 533] on button "button" at bounding box center [94, 531] width 33 height 33
click at [182, 525] on button "button" at bounding box center [168, 531] width 33 height 33
click at [279, 538] on span "add" at bounding box center [281, 531] width 16 height 19
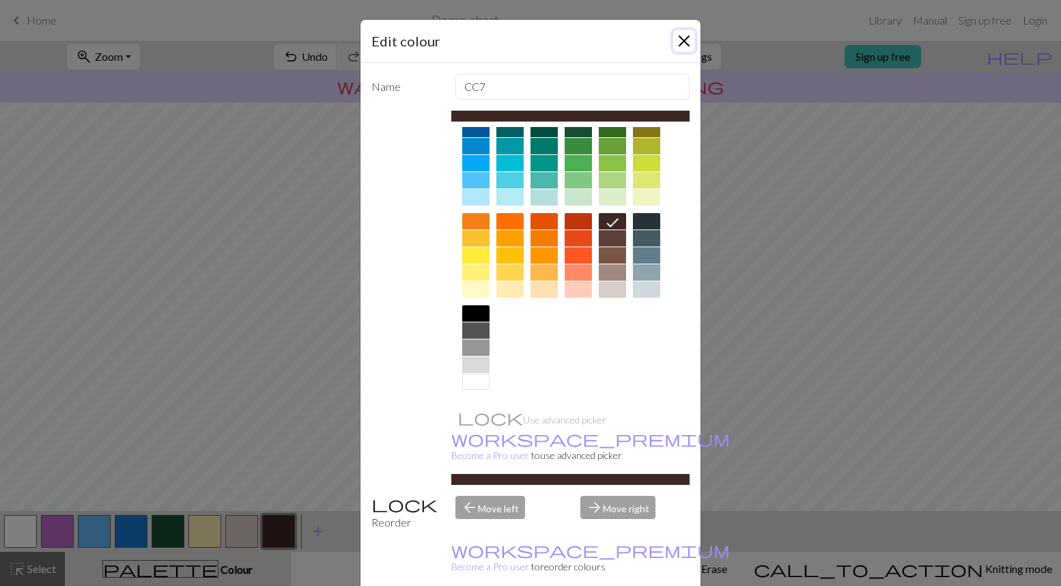
click at [683, 41] on button "Close" at bounding box center [684, 41] width 22 height 22
